Goal: Check status: Check status

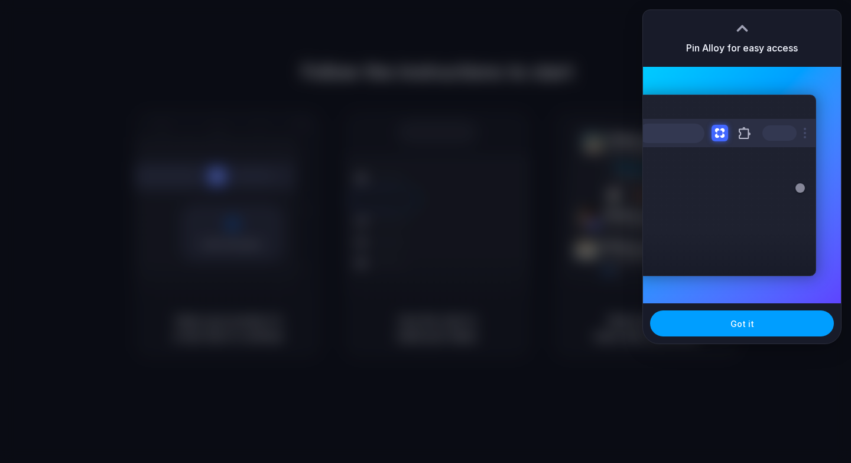
click at [752, 327] on span "Got it" at bounding box center [742, 323] width 24 height 12
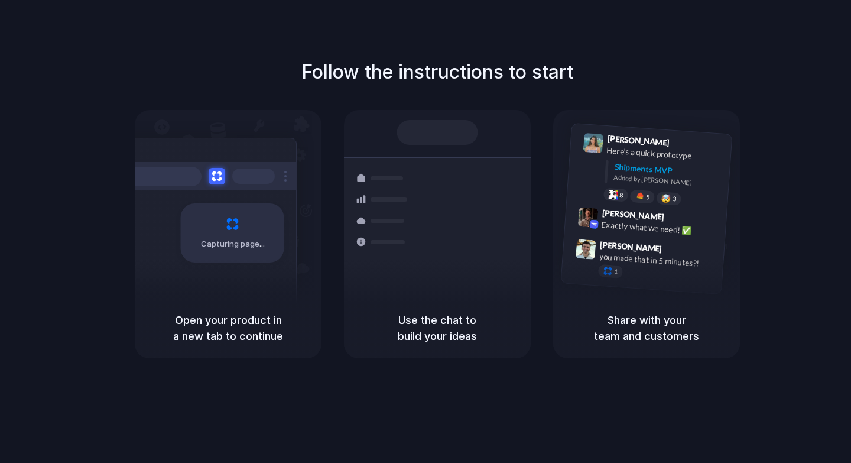
click at [465, 203] on div "40ft • ETA [DATE] • In transit" at bounding box center [517, 208] width 128 height 10
click at [418, 284] on div "Container from [GEOGRAPHIC_DATA] 40ft • ETA [DATE] • In transit Express deliver…" at bounding box center [480, 240] width 125 height 165
click at [661, 189] on div "Lily Parker 9:41 AM Here's a quick prototype Shipments MVP Added by Alloy 8 5 🤯…" at bounding box center [662, 171] width 126 height 74
click at [396, 161] on div "Shipments" at bounding box center [375, 240] width 86 height 165
